Goal: Task Accomplishment & Management: Manage account settings

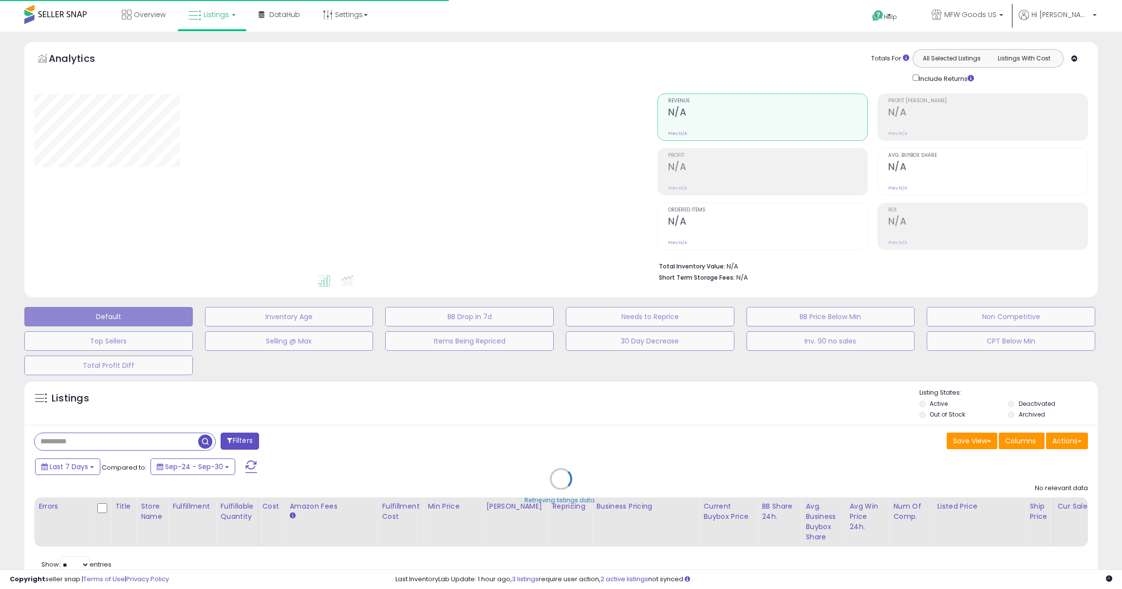
type input "**********"
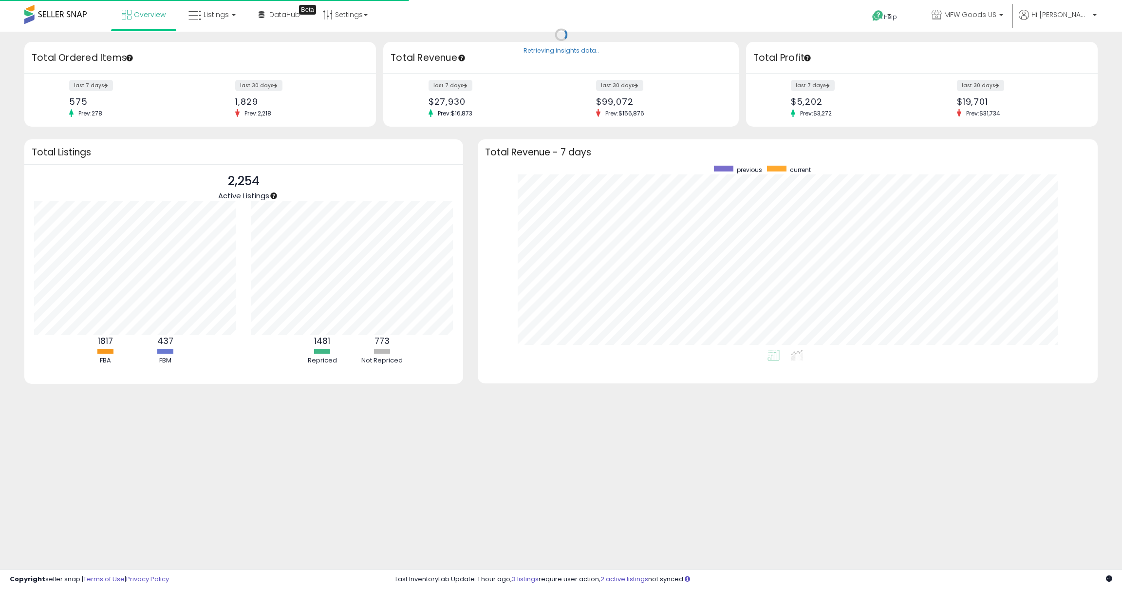
scroll to position [184, 601]
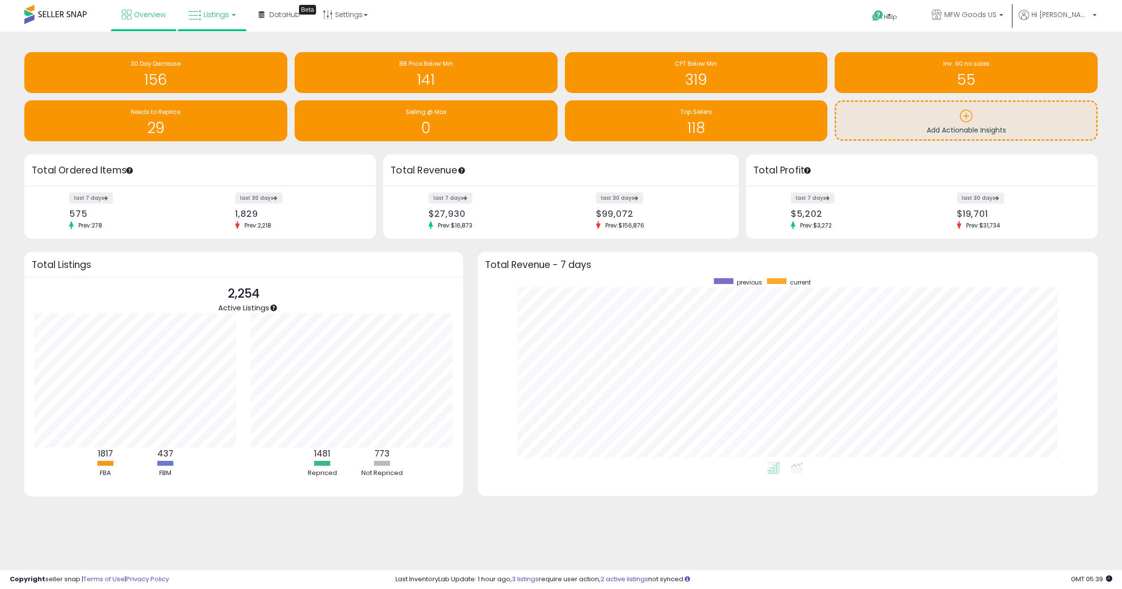
click at [223, 20] on link "Listings" at bounding box center [212, 14] width 62 height 29
click at [231, 37] on li at bounding box center [219, 50] width 82 height 35
click at [226, 41] on div "Retrieving insights data.. 30 Day Decrease 156 BB Price Below Min 141 CPT Below…" at bounding box center [561, 97] width 1088 height 113
click at [215, 10] on span "Listings" at bounding box center [216, 15] width 25 height 10
click at [215, 52] on icon at bounding box center [219, 48] width 42 height 13
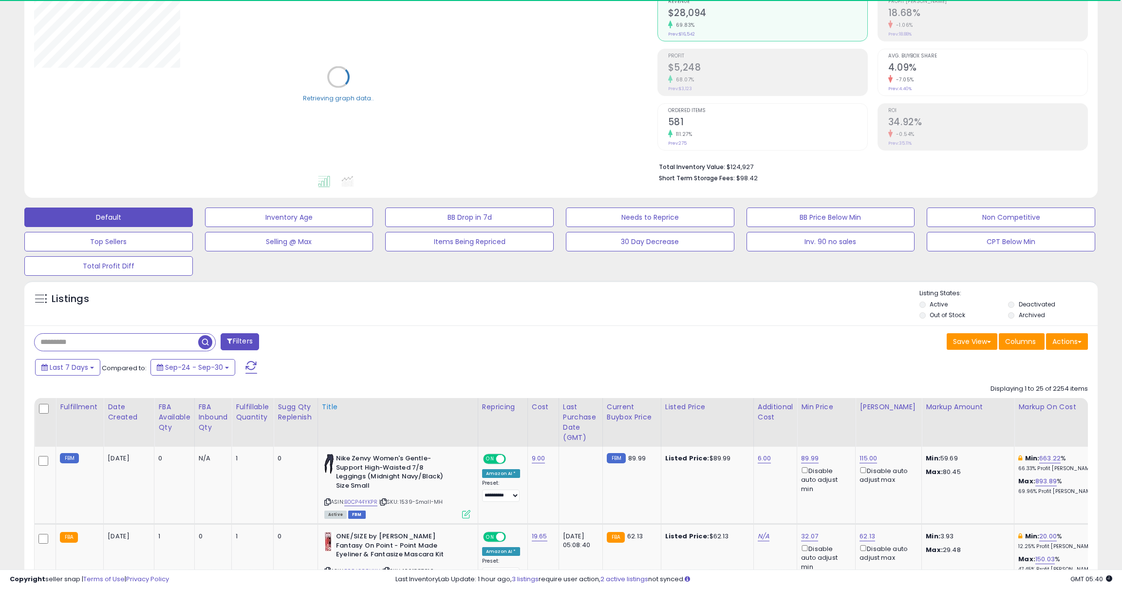
scroll to position [93, 0]
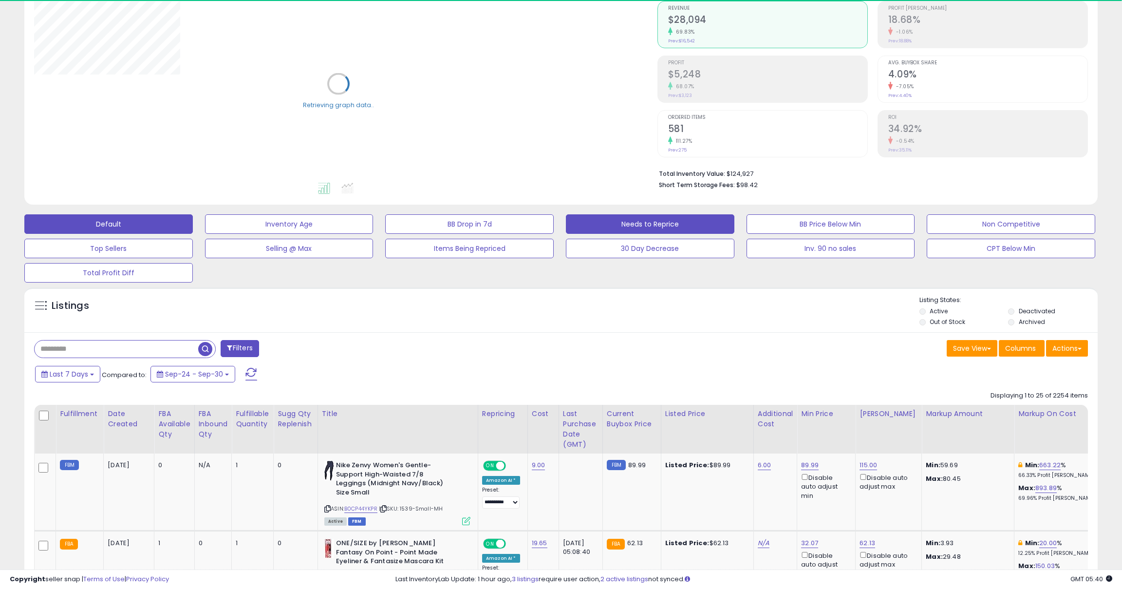
click at [616, 224] on button "Needs to Reprice" at bounding box center [650, 223] width 169 height 19
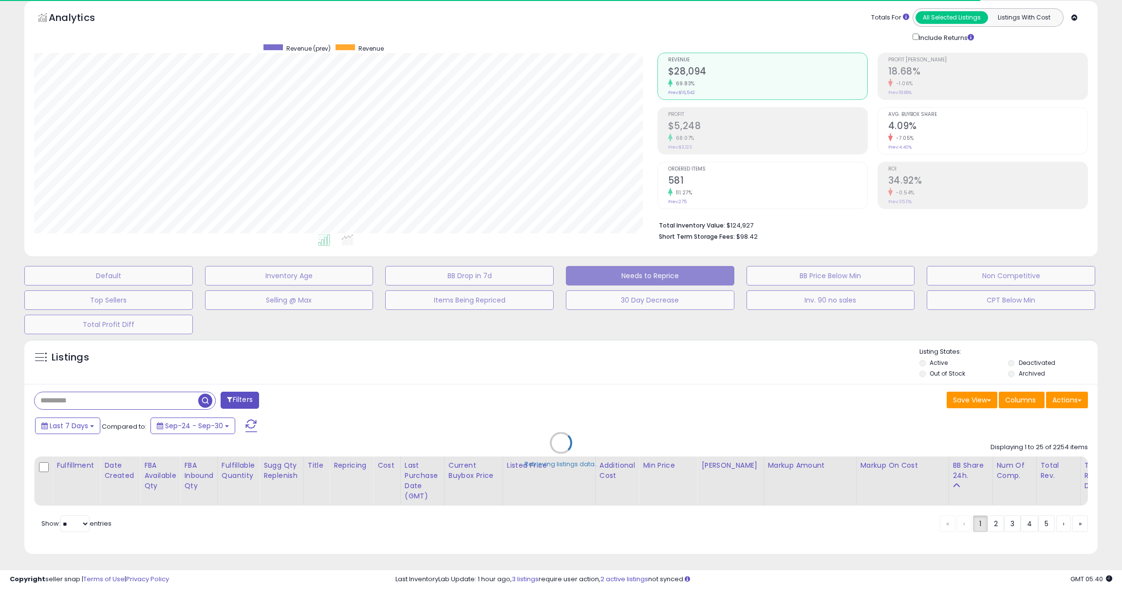
scroll to position [200, 623]
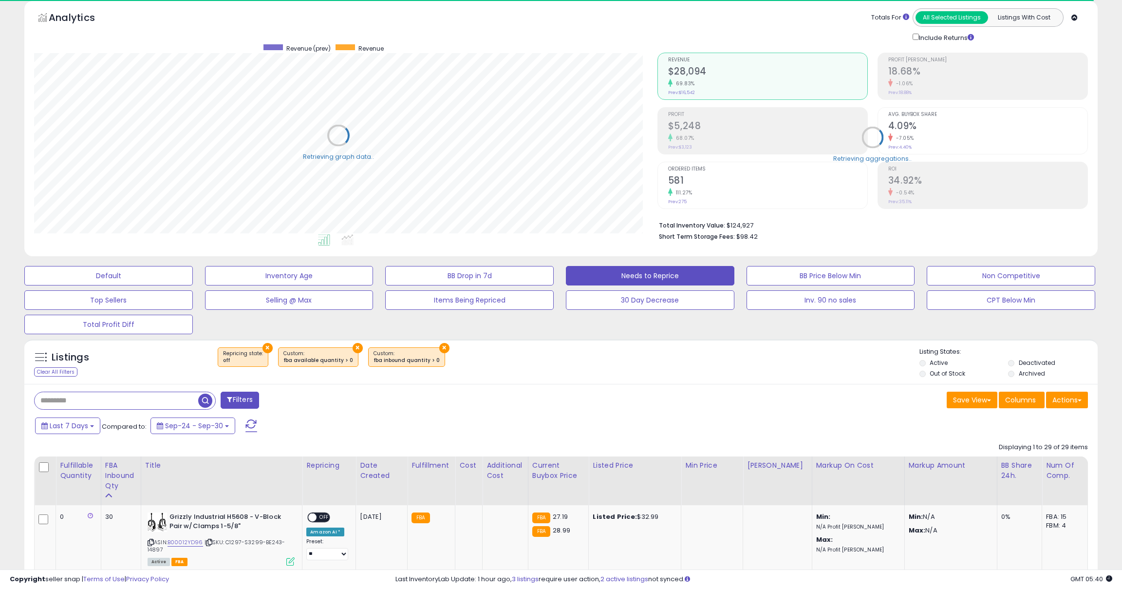
select select "**"
